Goal: Find specific page/section: Find specific page/section

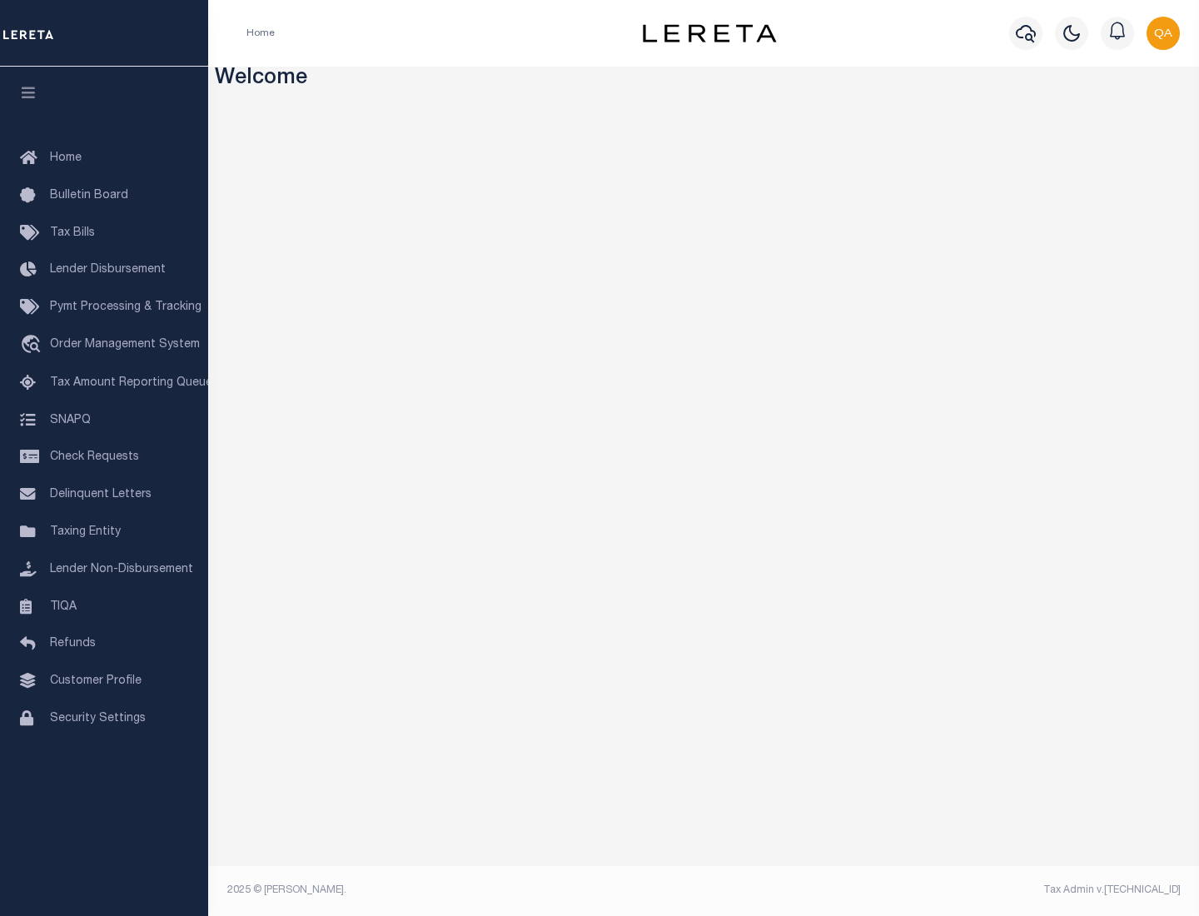
click at [104, 606] on link "TIQA" at bounding box center [104, 607] width 208 height 37
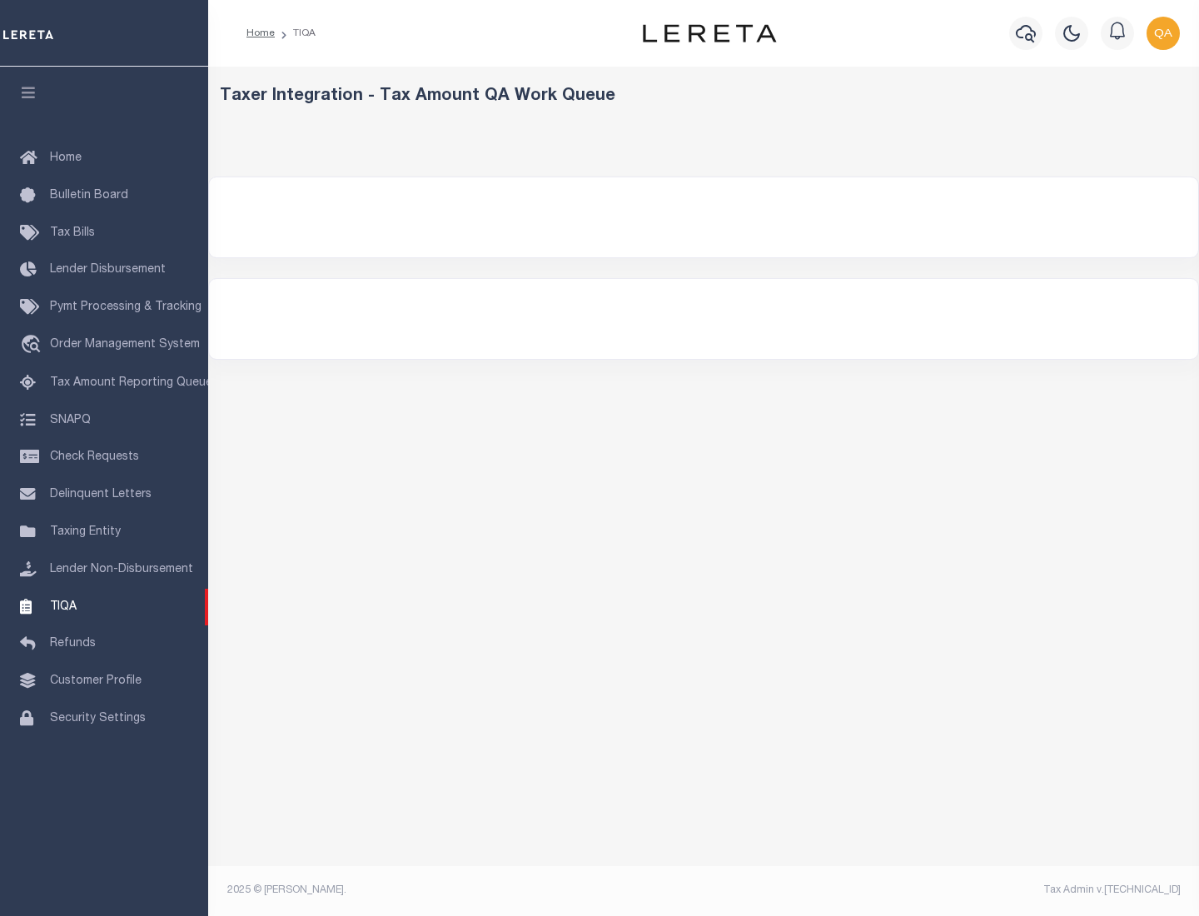
select select "200"
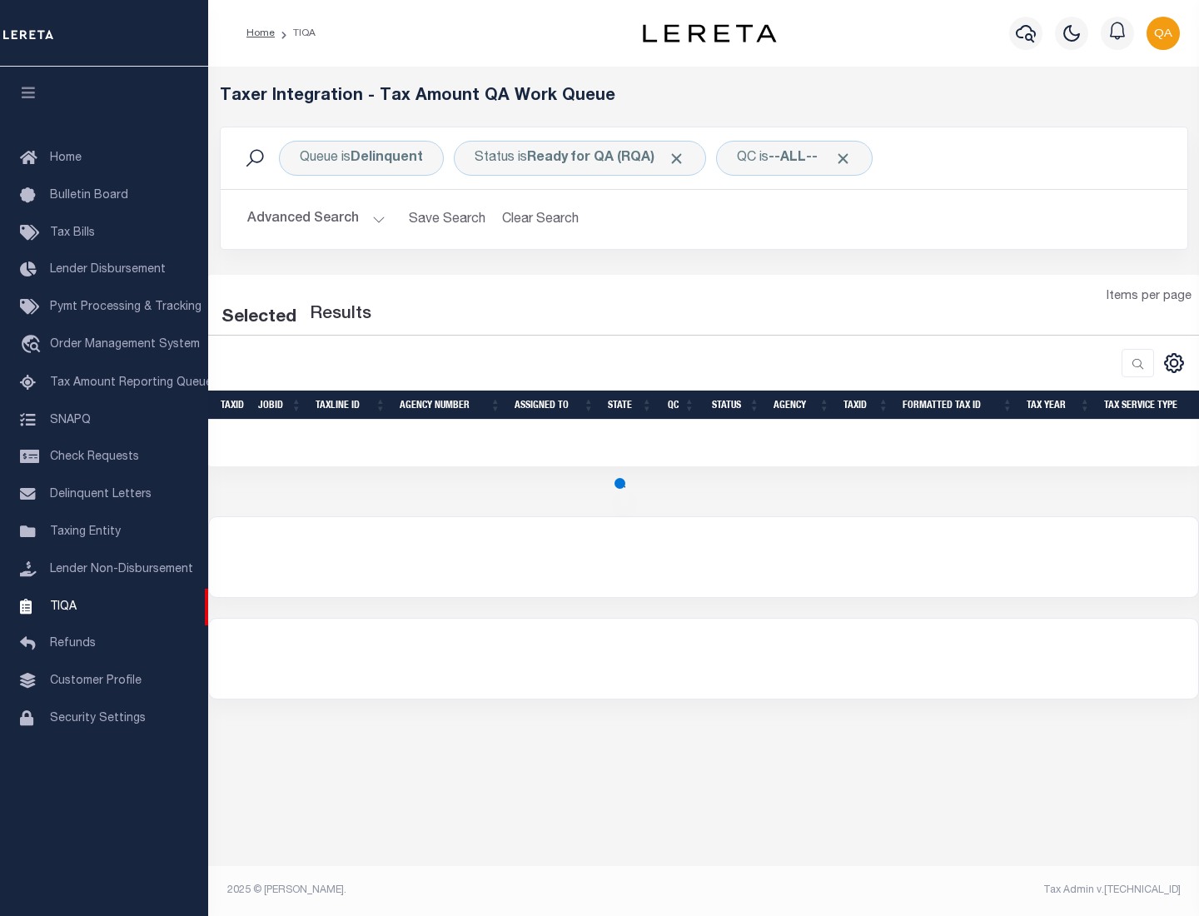
select select "200"
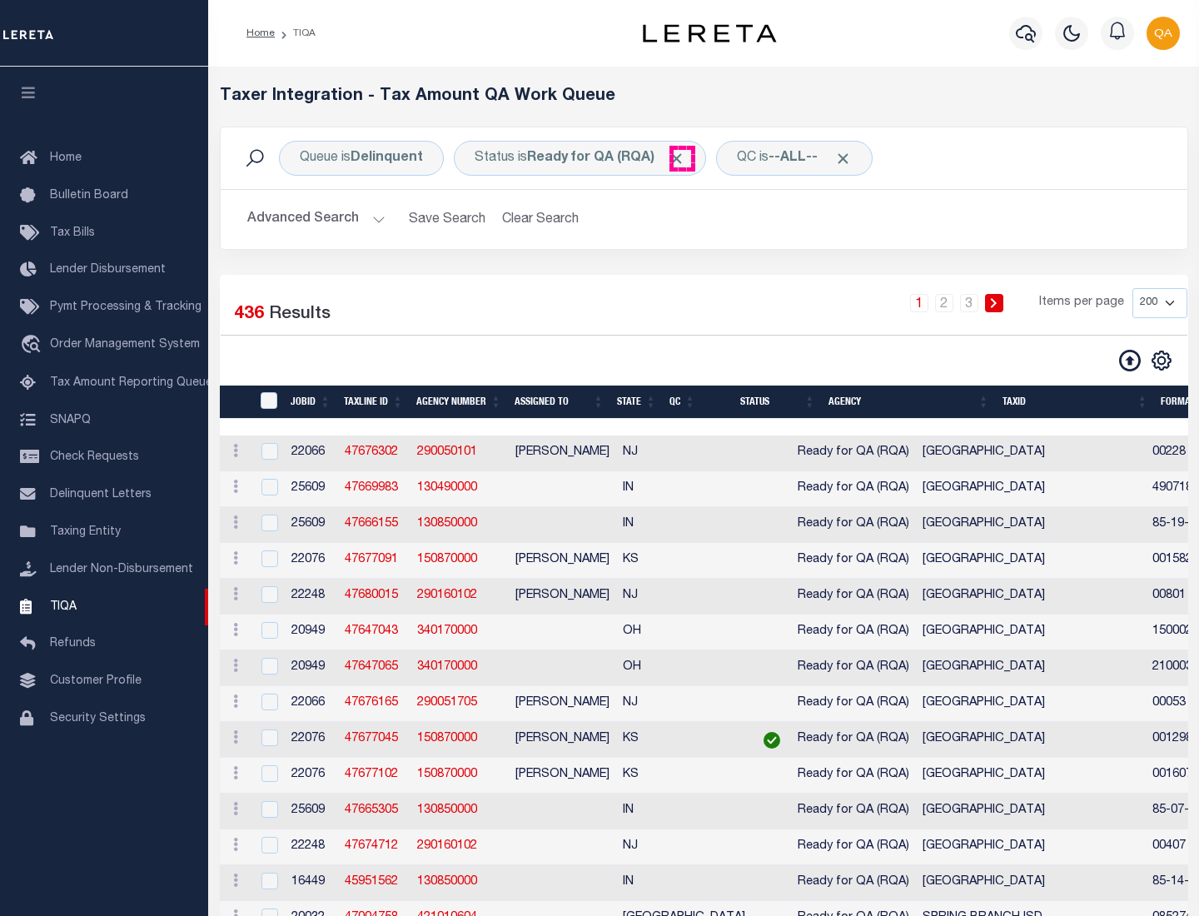
click at [682, 158] on span "Click to Remove" at bounding box center [676, 158] width 17 height 17
